Goal: Task Accomplishment & Management: Manage account settings

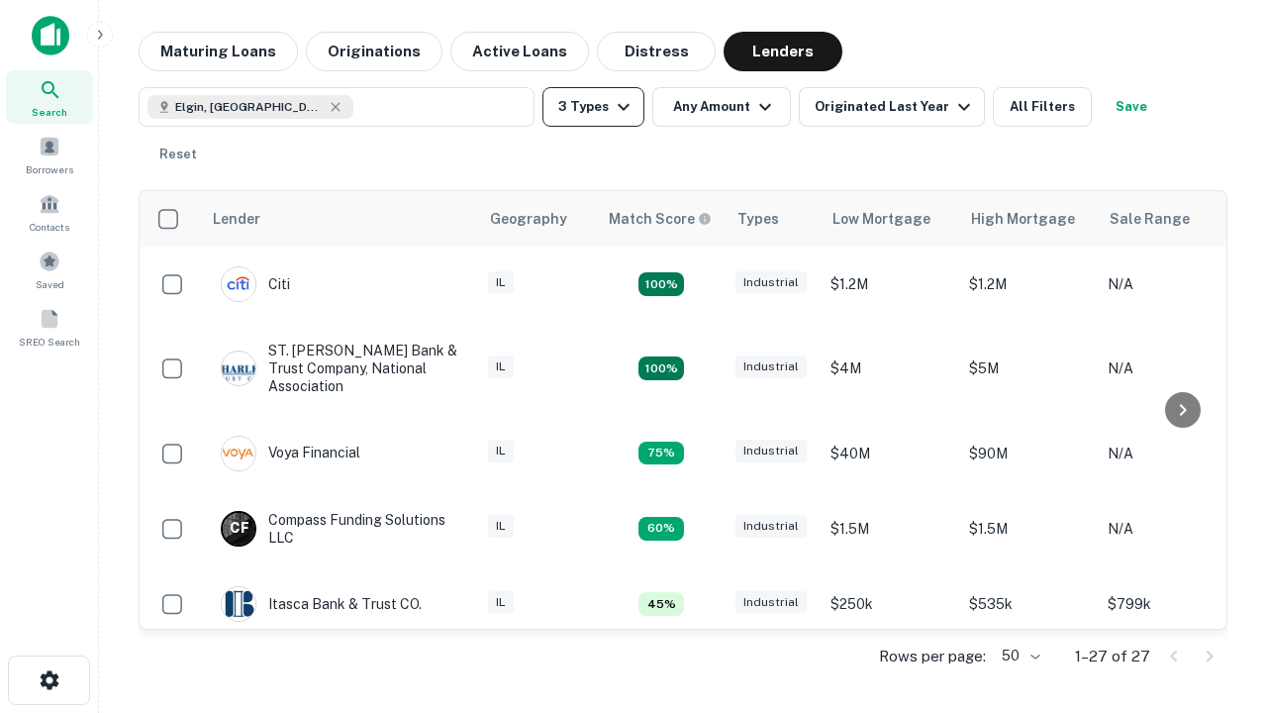
click at [593, 107] on button "3 Types" at bounding box center [593, 107] width 102 height 40
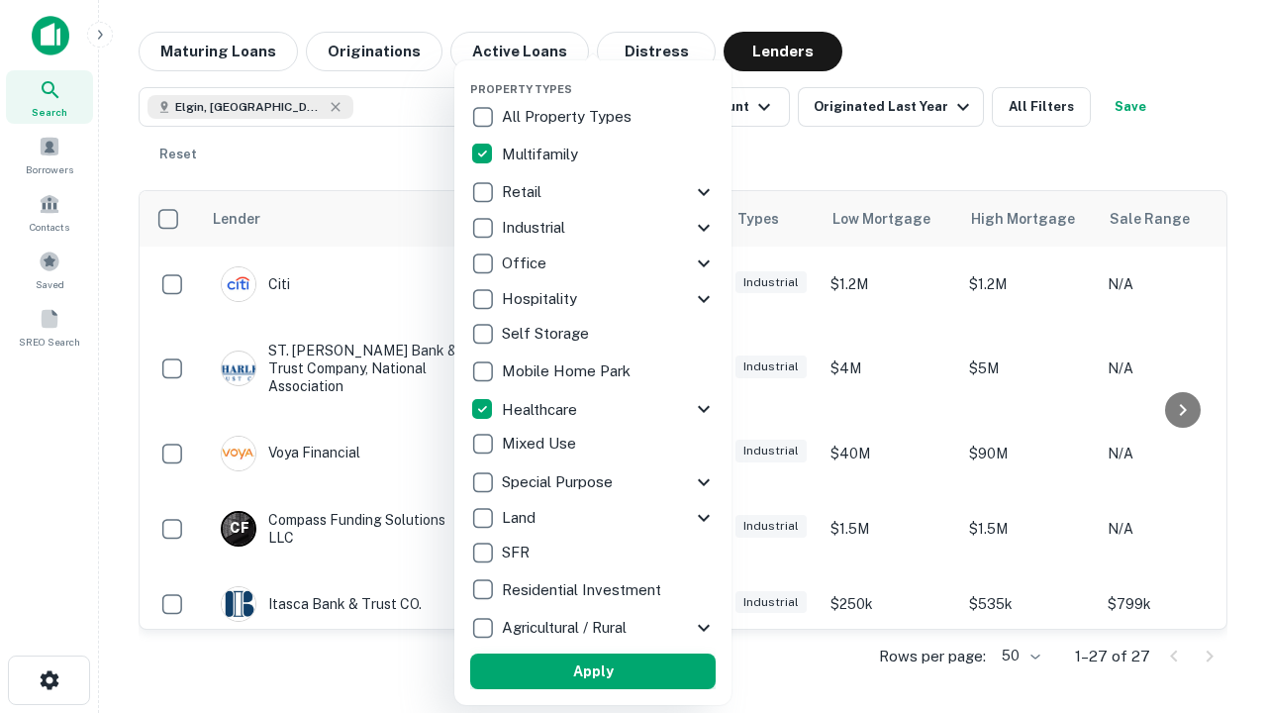
click at [593, 671] on button "Apply" at bounding box center [592, 671] width 245 height 36
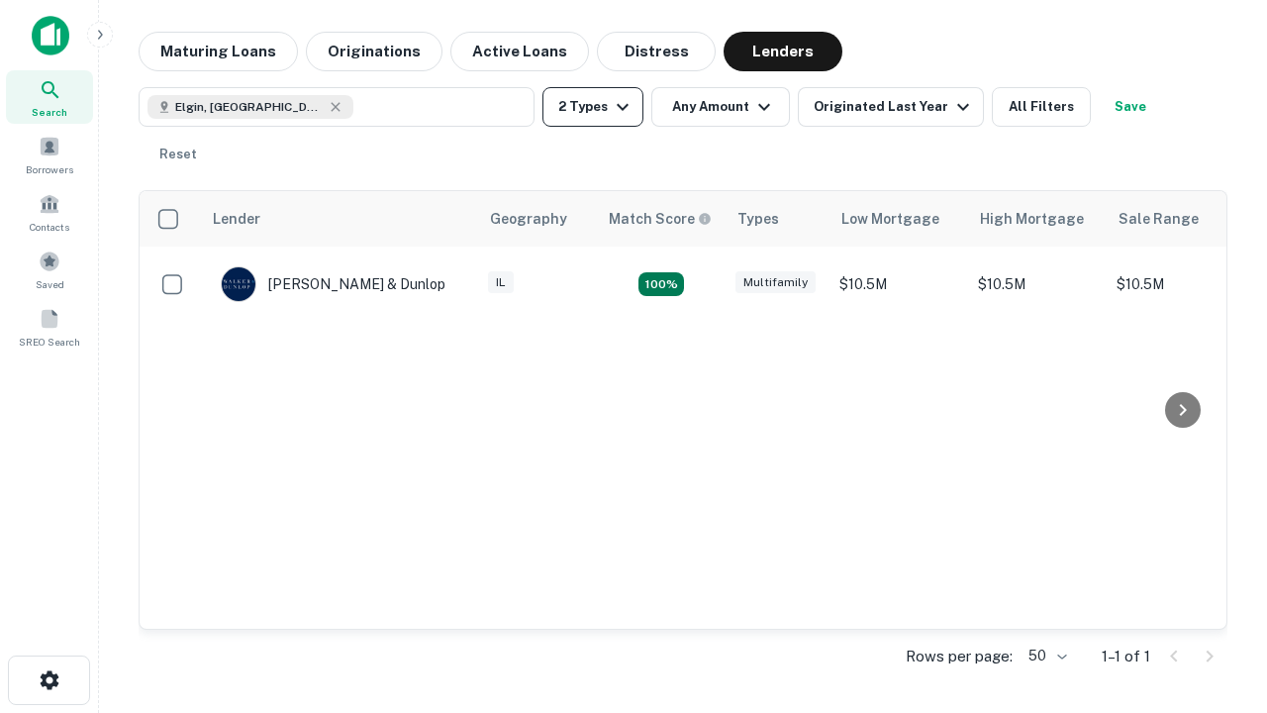
click at [593, 107] on button "2 Types" at bounding box center [592, 107] width 101 height 40
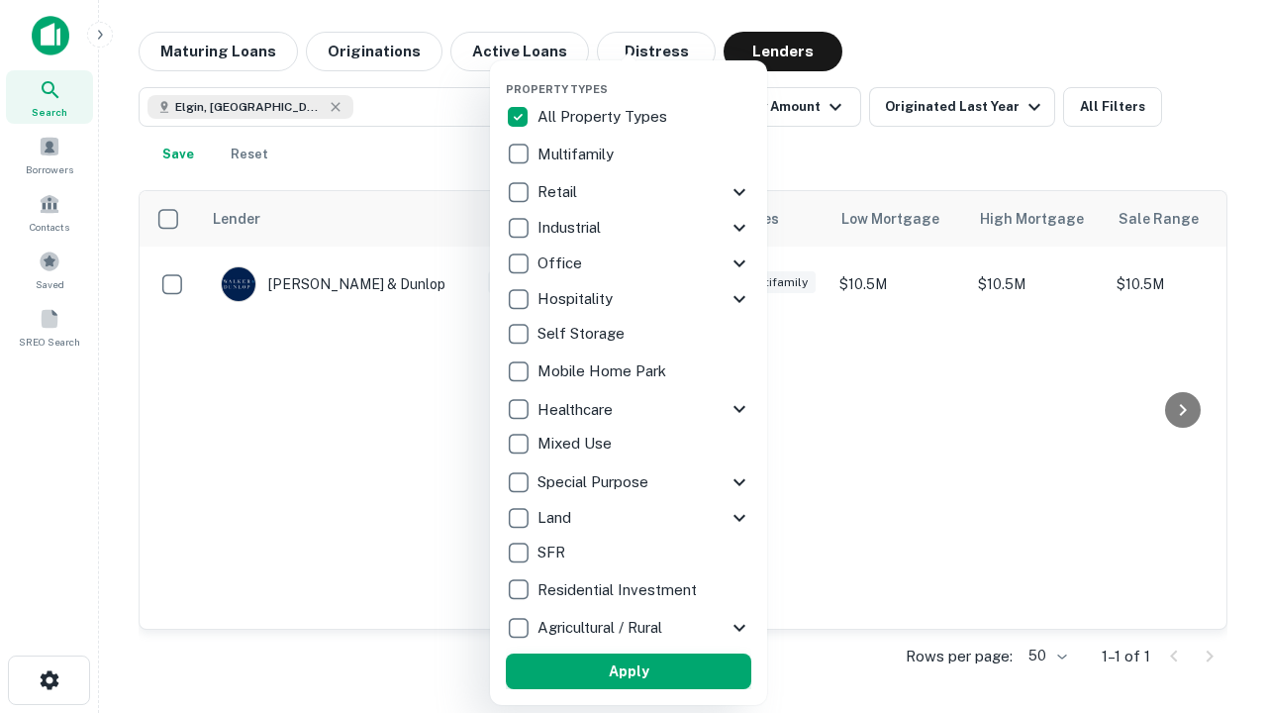
click at [629, 671] on button "Apply" at bounding box center [628, 671] width 245 height 36
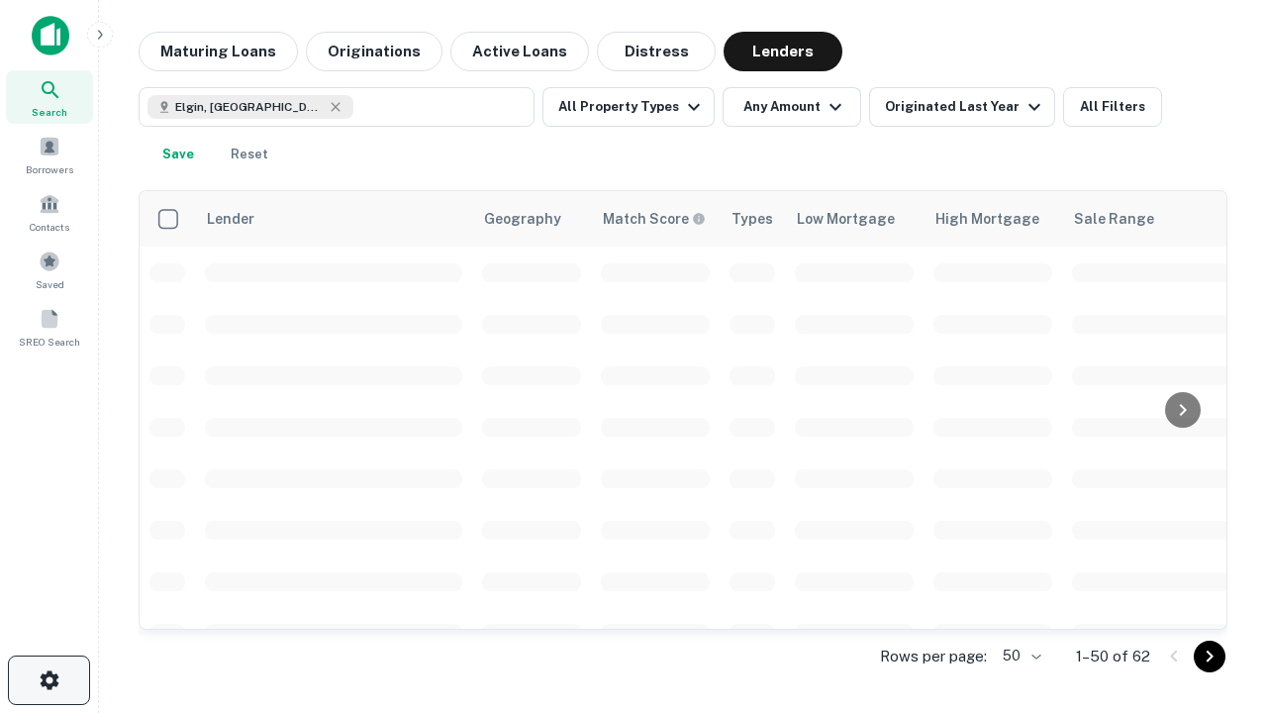
click at [49, 680] on icon "button" at bounding box center [50, 680] width 24 height 24
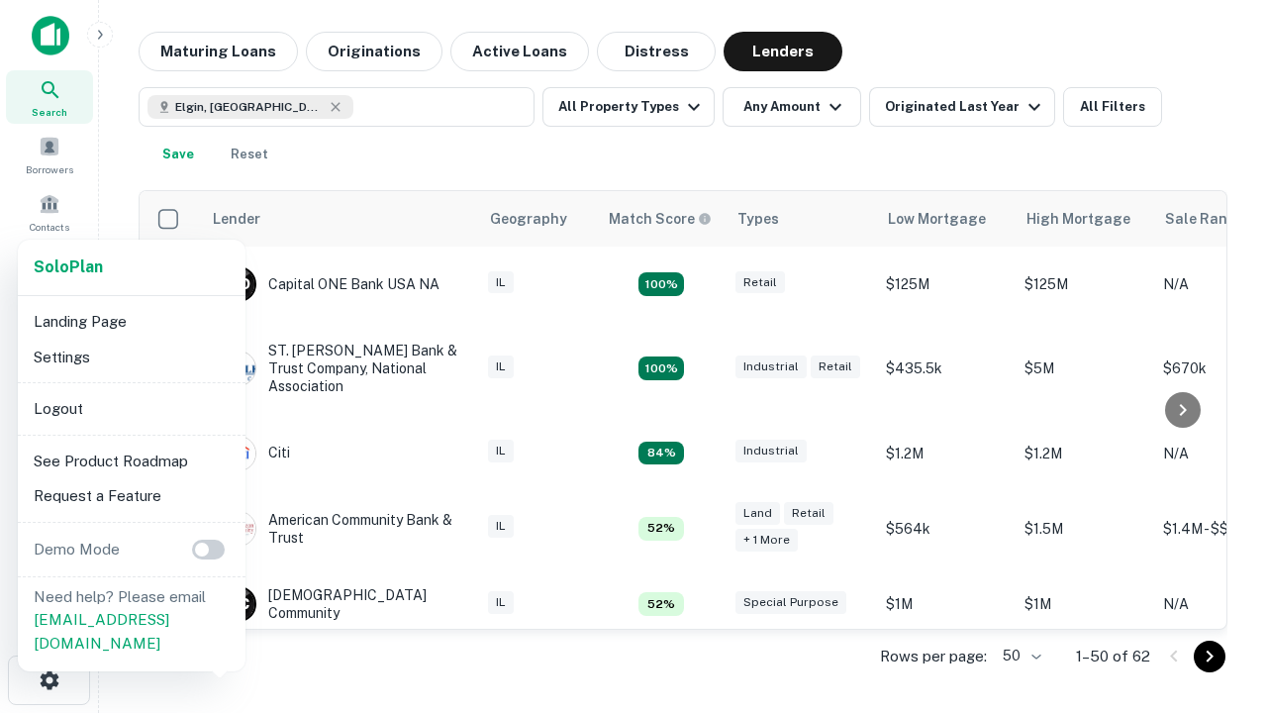
click at [131, 408] on li "Logout" at bounding box center [132, 409] width 212 height 36
